Goal: Use online tool/utility: Utilize a website feature to perform a specific function

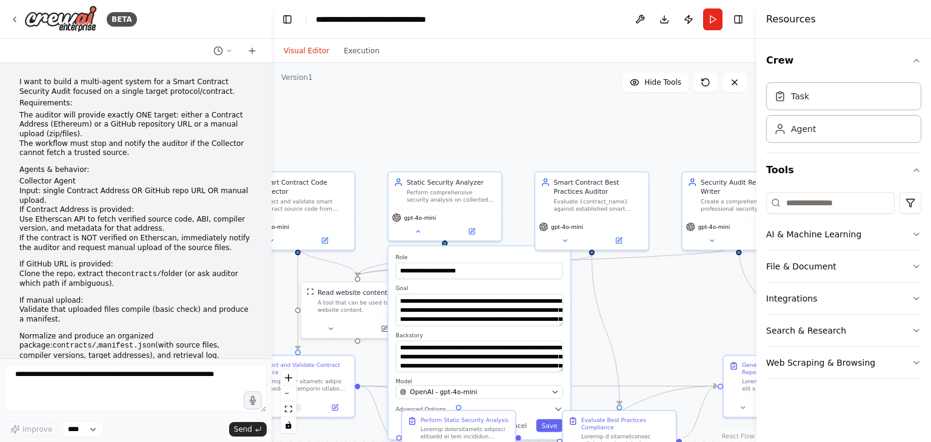
scroll to position [4246, 0]
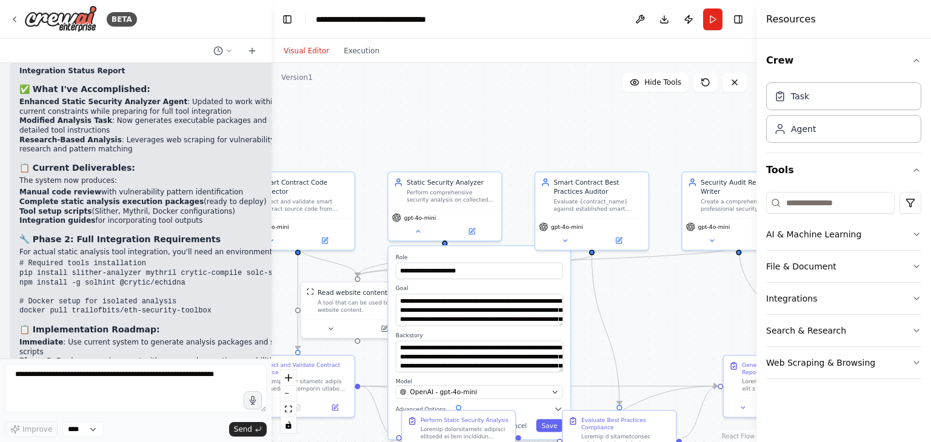
click at [505, 139] on div ".deletable-edge-delete-btn { width: 20px; height: 20px; border: 0px solid #ffff…" at bounding box center [513, 252] width 485 height 379
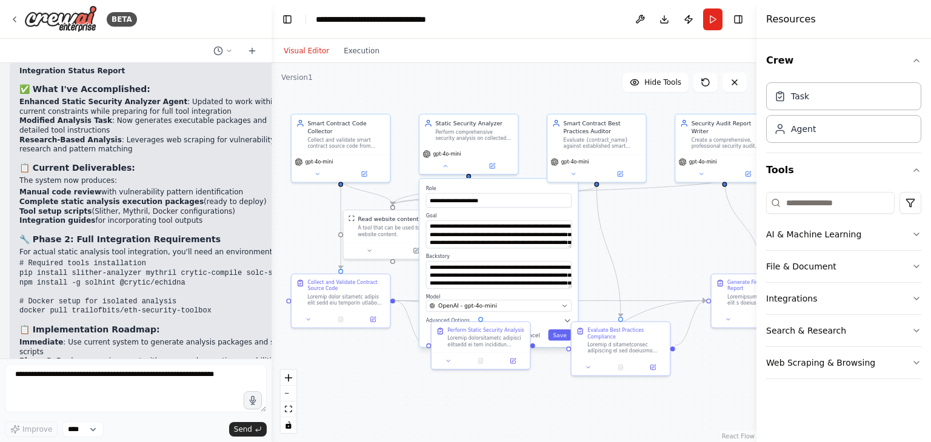
drag, startPoint x: 583, startPoint y: 328, endPoint x: 594, endPoint y: 256, distance: 72.3
click at [594, 256] on div ".deletable-edge-delete-btn { width: 20px; height: 20px; border: 0px solid #ffff…" at bounding box center [513, 252] width 485 height 379
click at [514, 294] on label "Model" at bounding box center [498, 297] width 145 height 7
click at [534, 333] on button "Cancel" at bounding box center [530, 335] width 28 height 11
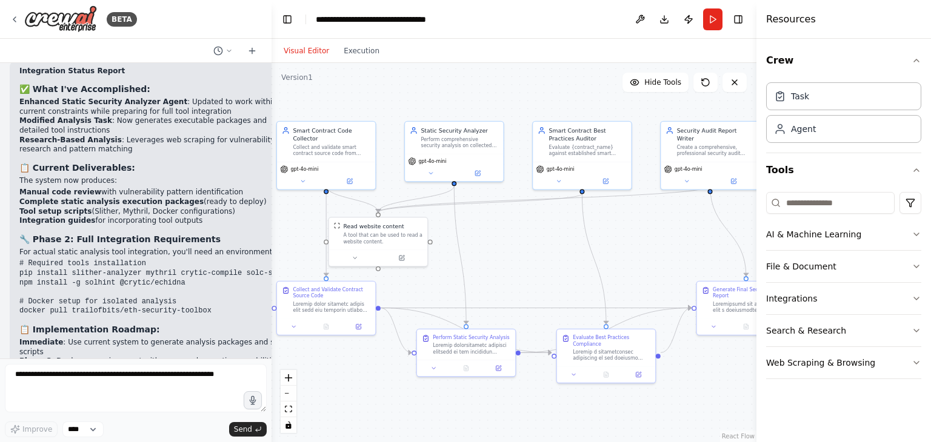
drag, startPoint x: 547, startPoint y: 393, endPoint x: 531, endPoint y: 402, distance: 17.9
click at [531, 402] on div ".deletable-edge-delete-btn { width: 20px; height: 20px; border: 0px solid #ffff…" at bounding box center [513, 252] width 485 height 379
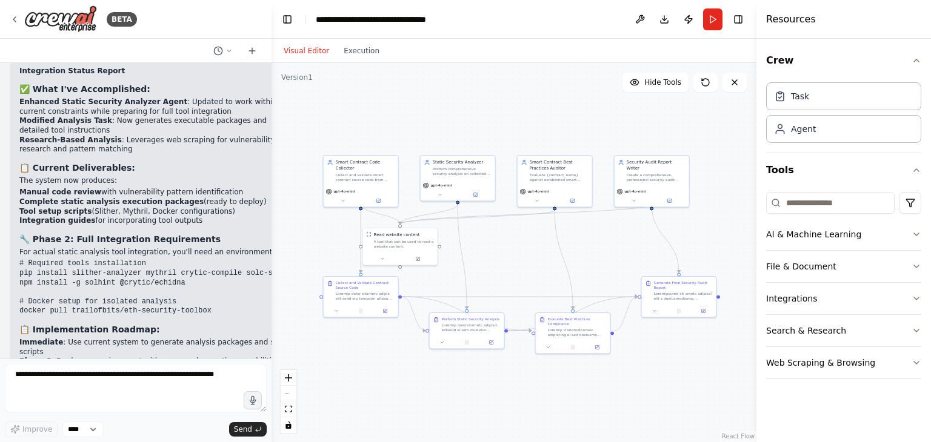
drag, startPoint x: 545, startPoint y: 253, endPoint x: 538, endPoint y: 256, distance: 7.6
click at [538, 256] on div ".deletable-edge-delete-btn { width: 20px; height: 20px; border: 0px solid #ffff…" at bounding box center [513, 252] width 485 height 379
click at [696, 83] on button at bounding box center [705, 82] width 24 height 19
click at [705, 78] on icon at bounding box center [705, 83] width 10 height 10
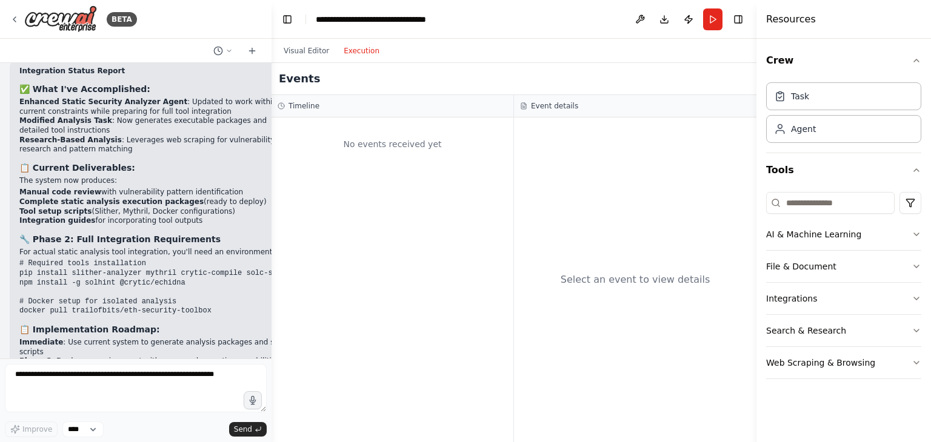
click at [362, 50] on button "Execution" at bounding box center [361, 51] width 50 height 15
click at [304, 42] on div "Visual Editor Execution" at bounding box center [331, 51] width 110 height 24
click at [318, 50] on button "Visual Editor" at bounding box center [306, 51] width 60 height 15
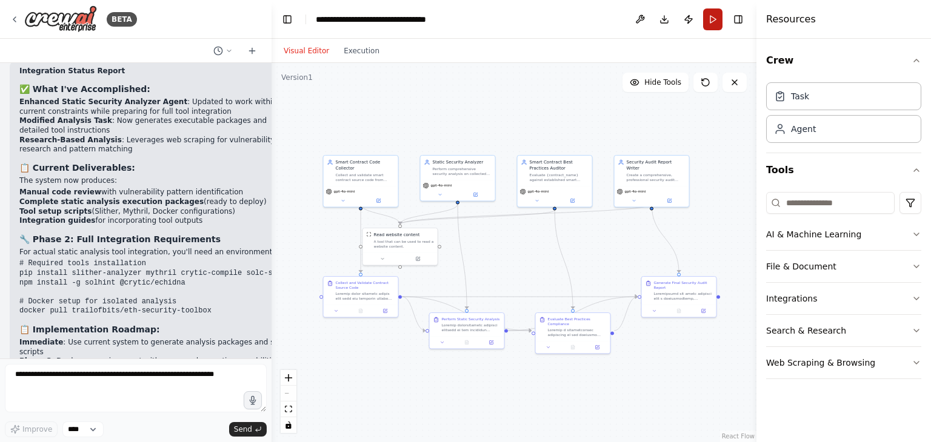
click at [715, 15] on button "Run" at bounding box center [712, 19] width 19 height 22
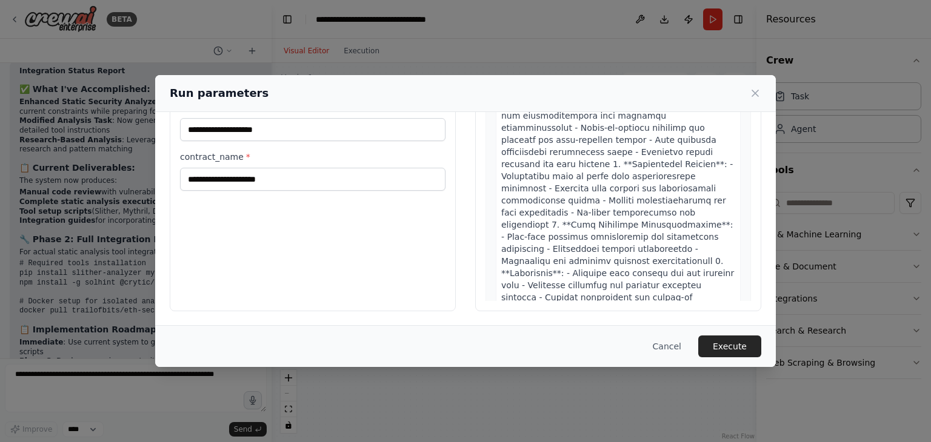
scroll to position [2050, 0]
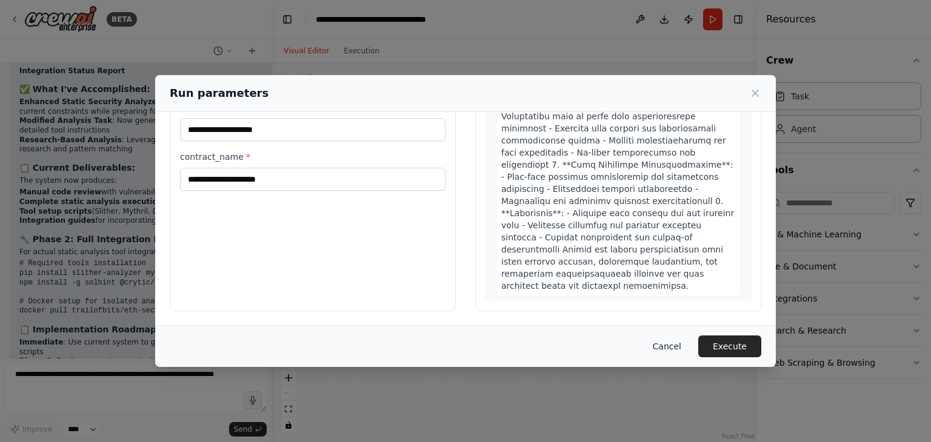
click at [673, 337] on button "Cancel" at bounding box center [667, 347] width 48 height 22
